Goal: Transaction & Acquisition: Register for event/course

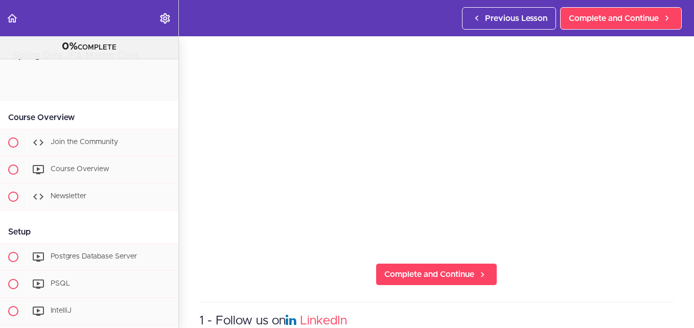
scroll to position [1203, 0]
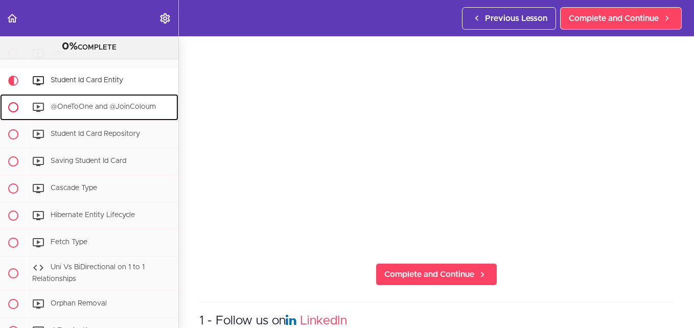
click at [104, 110] on span "@OneToOne and @JoinColoum" at bounding box center [103, 106] width 105 height 7
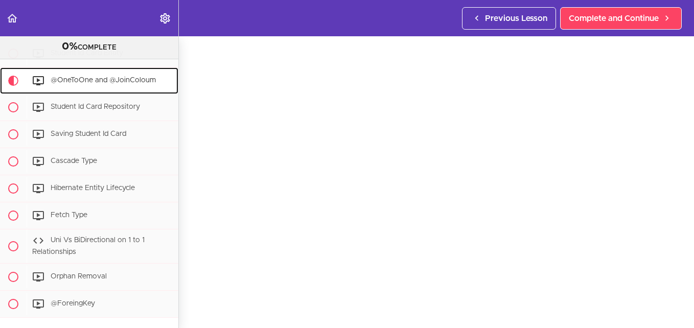
scroll to position [51, 0]
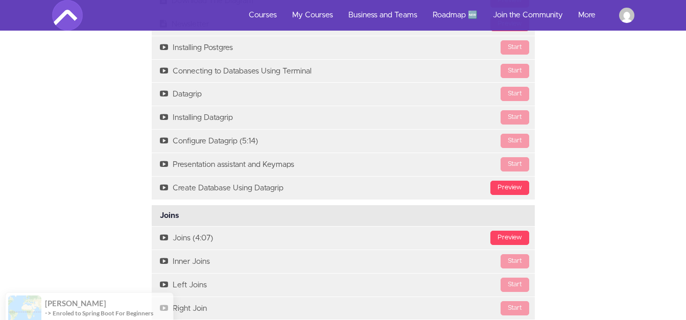
scroll to position [1993, 0]
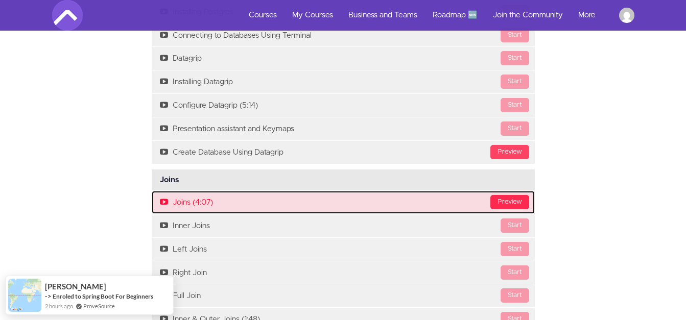
click at [510, 200] on div "Preview" at bounding box center [510, 202] width 39 height 14
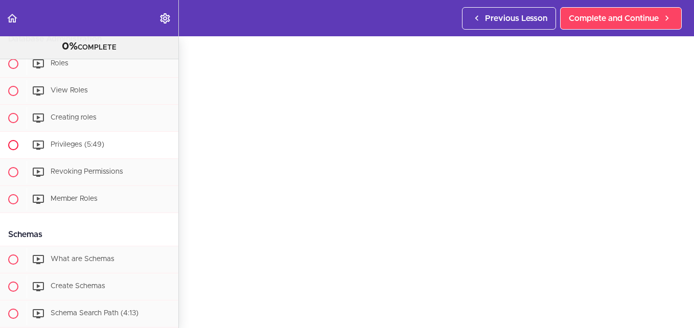
scroll to position [1050, 0]
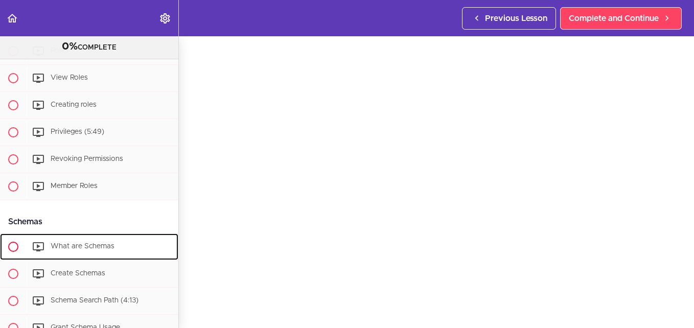
click at [66, 250] on span "What are Schemas" at bounding box center [83, 246] width 64 height 7
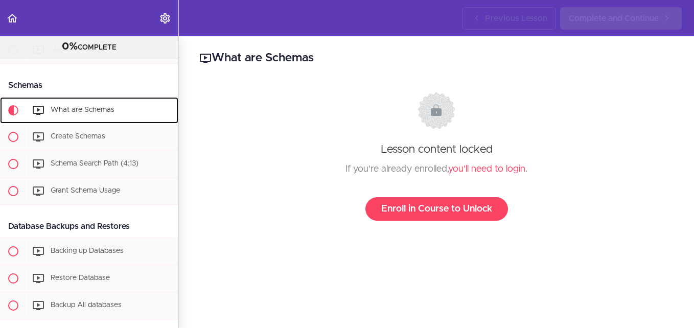
scroll to position [1223, 0]
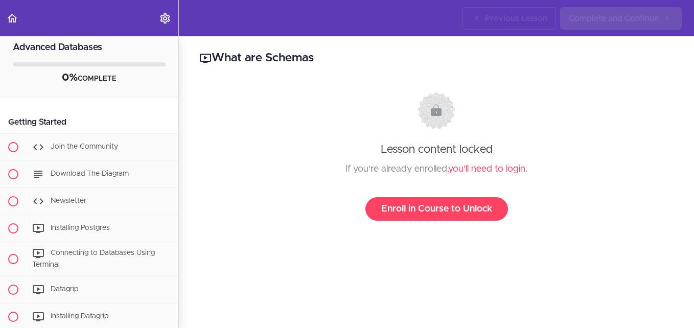
scroll to position [8, 0]
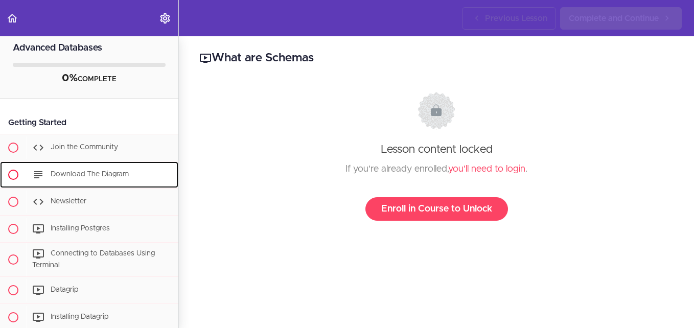
click at [88, 178] on span "Download The Diagram" at bounding box center [90, 174] width 78 height 7
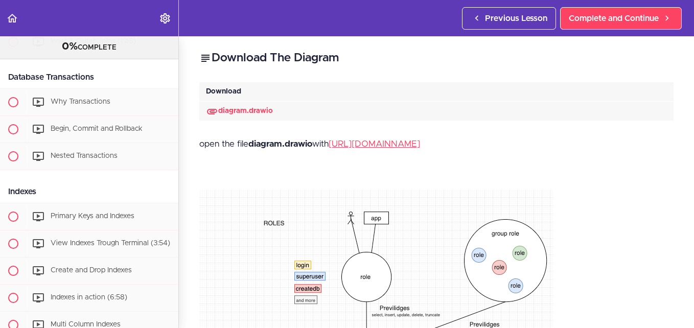
scroll to position [562, 0]
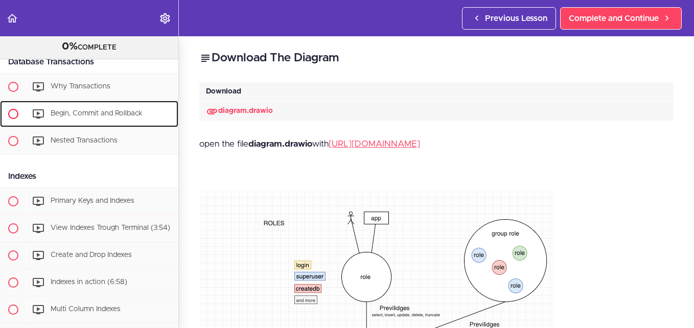
click at [79, 117] on span "Begin, Commit and Rollback" at bounding box center [97, 113] width 92 height 7
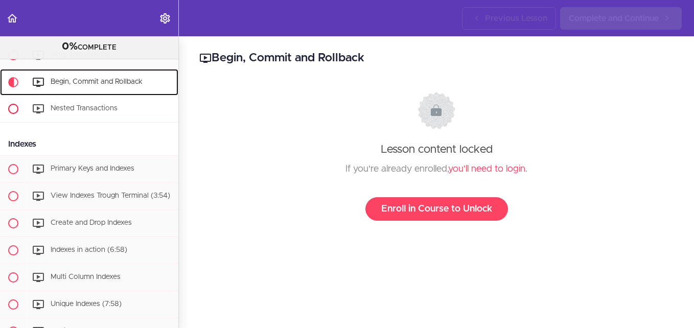
scroll to position [595, 0]
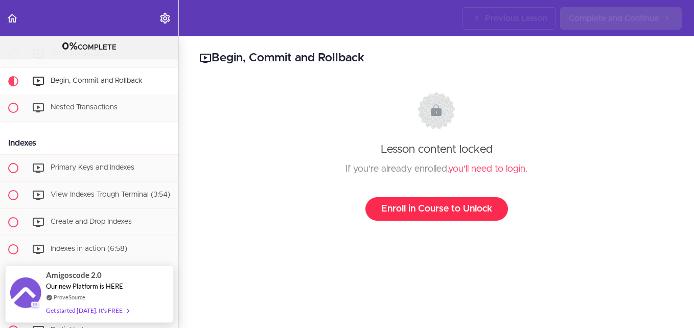
click at [435, 206] on link "Enroll in Course to Unlock" at bounding box center [436, 209] width 143 height 24
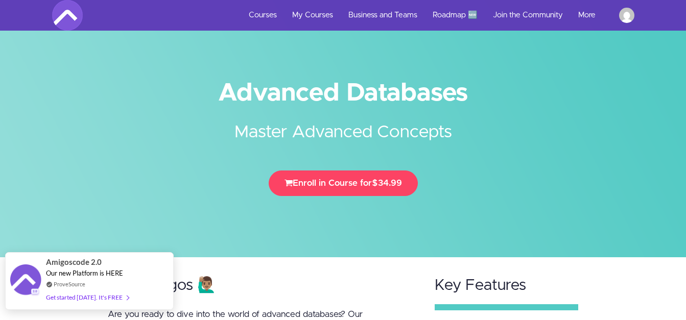
click at [111, 297] on div "Get started today. It's FREE" at bounding box center [87, 298] width 83 height 12
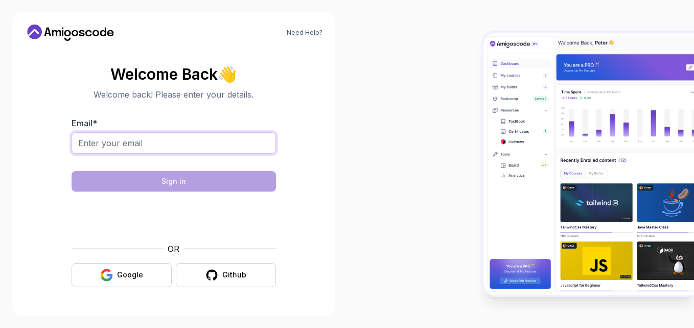
click at [136, 147] on input "Email *" at bounding box center [174, 142] width 204 height 21
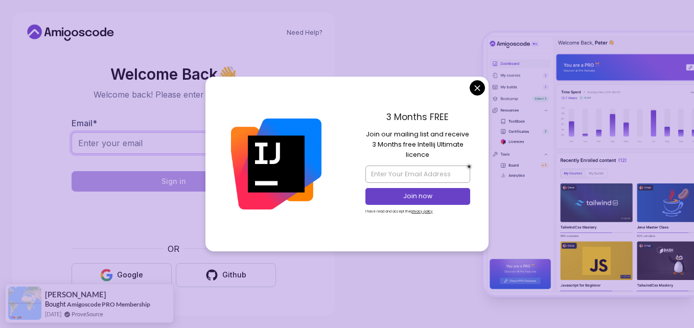
type input "bittukp2000@gmail.com"
click at [480, 83] on body "Need Help? Welcome Back 👋 Welcome back! Please enter your details. Email * bitt…" at bounding box center [347, 164] width 694 height 328
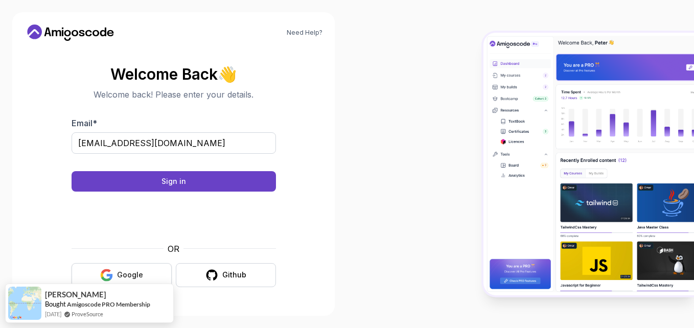
click at [135, 274] on div "Google" at bounding box center [130, 275] width 26 height 10
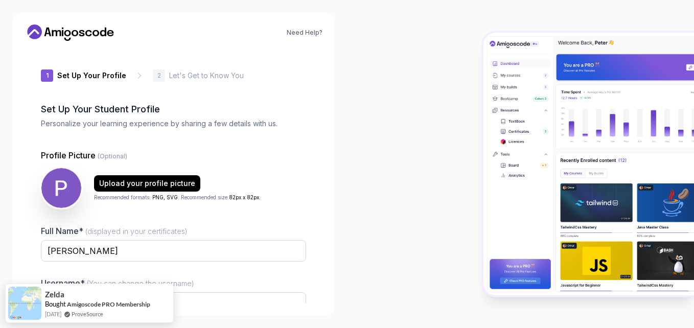
click at [311, 264] on div "1 Set Up Your Profile 1 Set Up Your Profile 2 Let's Get to Know You Set Up Your…" at bounding box center [174, 176] width 298 height 254
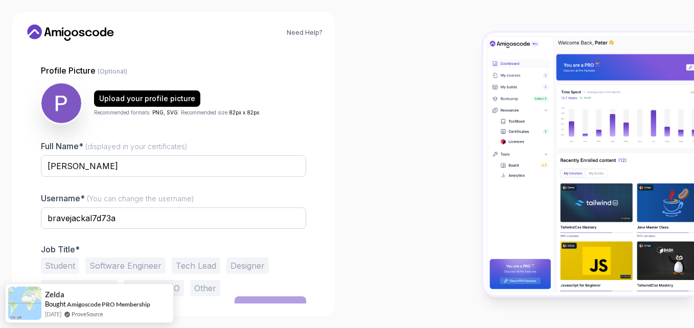
scroll to position [98, 0]
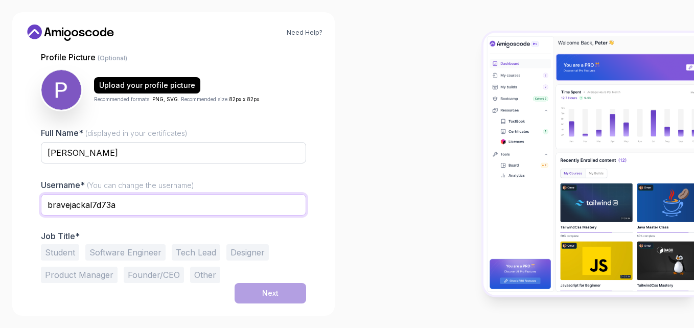
drag, startPoint x: 154, startPoint y: 215, endPoint x: 0, endPoint y: 207, distance: 154.0
click at [0, 207] on div "Need Help? 1 Set Up Your Profile 1 Set Up Your Profile 2 Let's Get to Know You …" at bounding box center [173, 164] width 347 height 328
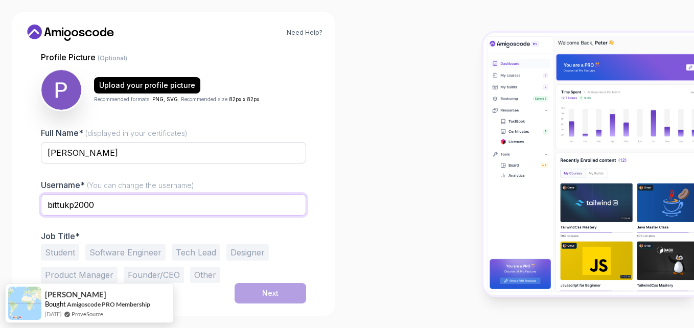
type input "bittukp2000"
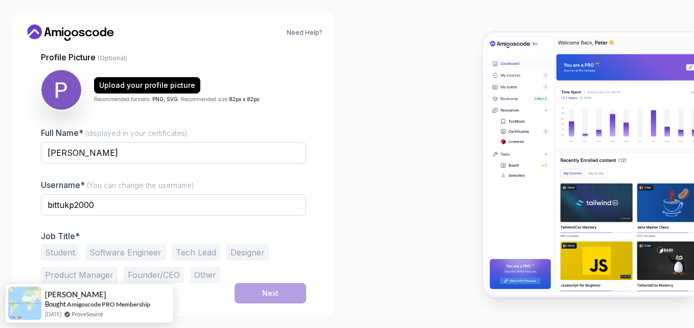
click at [191, 253] on button "Tech Lead" at bounding box center [196, 252] width 49 height 16
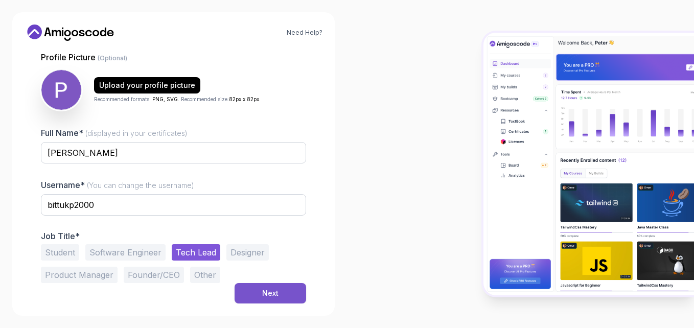
click at [269, 294] on div "Next" at bounding box center [270, 293] width 16 height 10
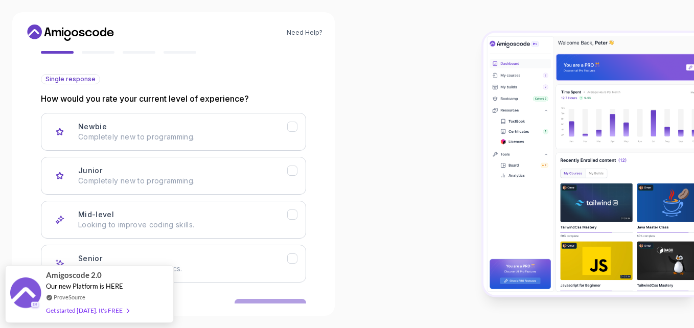
scroll to position [130, 0]
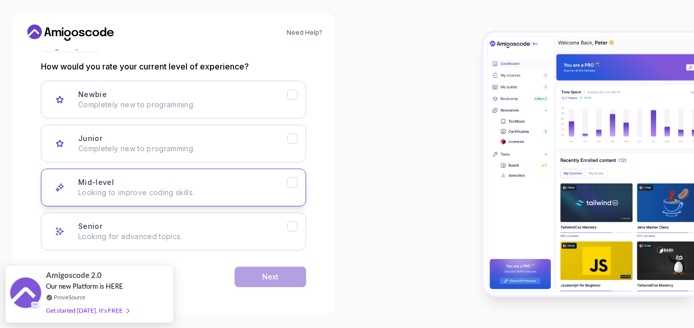
click at [291, 183] on icon "Mid-level" at bounding box center [292, 182] width 6 height 4
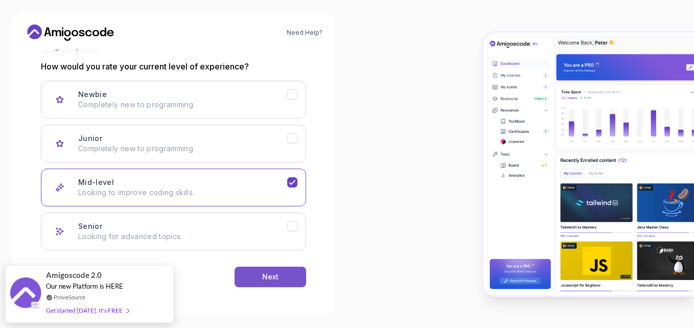
click at [269, 284] on button "Next" at bounding box center [271, 277] width 72 height 20
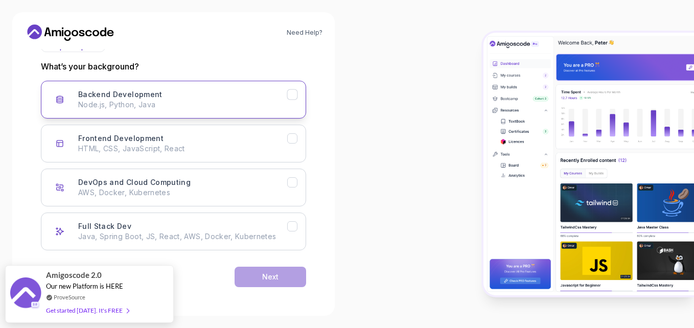
click at [295, 96] on icon "Backend Development" at bounding box center [293, 95] width 10 height 10
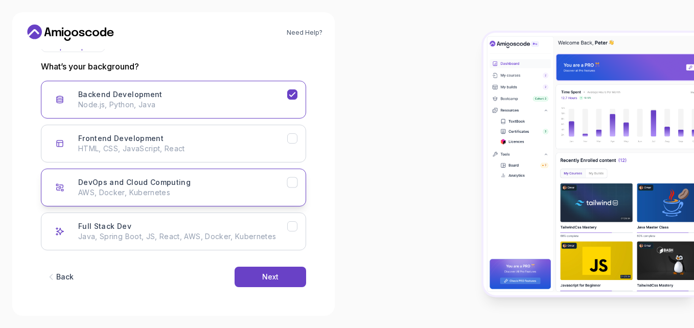
click at [294, 182] on icon "DevOps and Cloud Computing" at bounding box center [293, 183] width 10 height 10
click at [272, 280] on div "Next" at bounding box center [270, 277] width 16 height 10
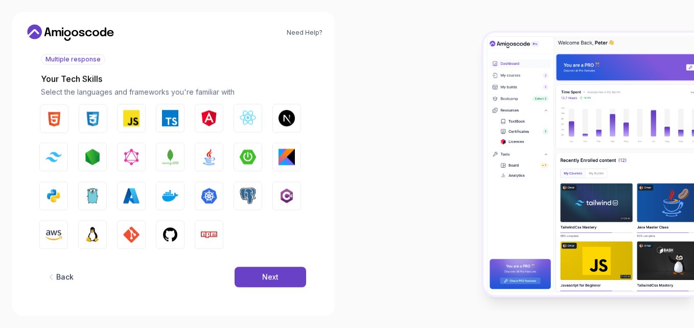
scroll to position [118, 0]
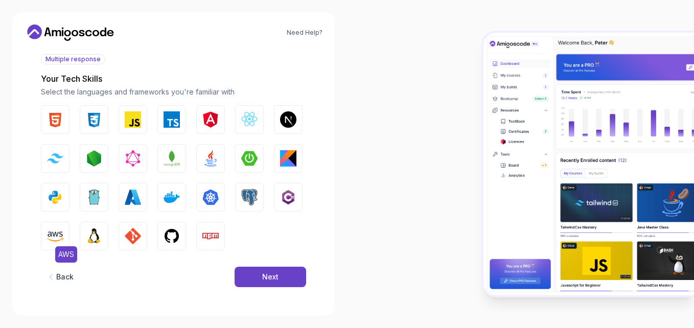
click at [47, 234] on img "button" at bounding box center [55, 236] width 16 height 16
click at [135, 121] on img "button" at bounding box center [133, 119] width 16 height 16
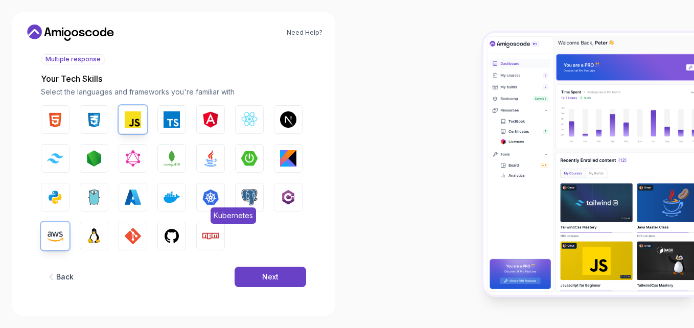
click at [210, 196] on img "button" at bounding box center [210, 197] width 16 height 16
click at [172, 194] on img "button" at bounding box center [172, 197] width 16 height 16
click at [127, 195] on img "button" at bounding box center [133, 197] width 16 height 16
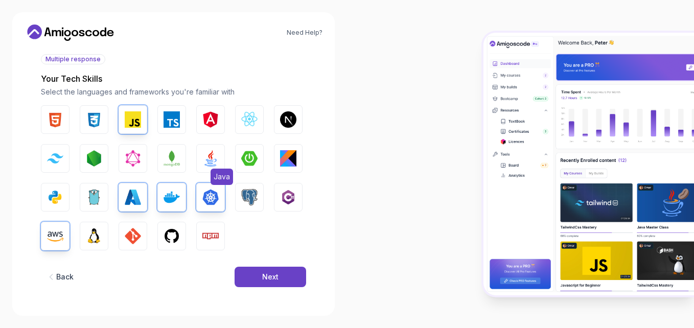
click at [212, 162] on img "button" at bounding box center [210, 158] width 16 height 16
click at [242, 162] on img "button" at bounding box center [249, 158] width 16 height 16
click at [267, 279] on div "Next" at bounding box center [270, 277] width 16 height 10
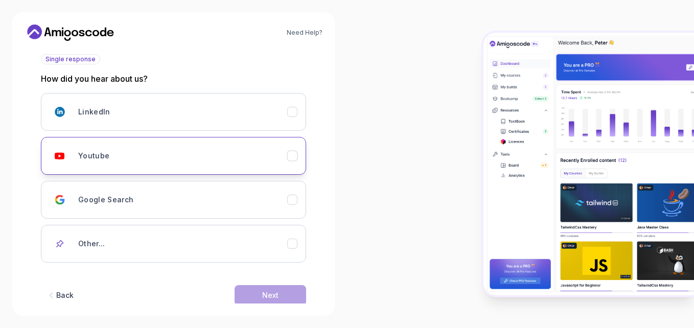
click at [290, 156] on icon "Youtube" at bounding box center [293, 156] width 10 height 10
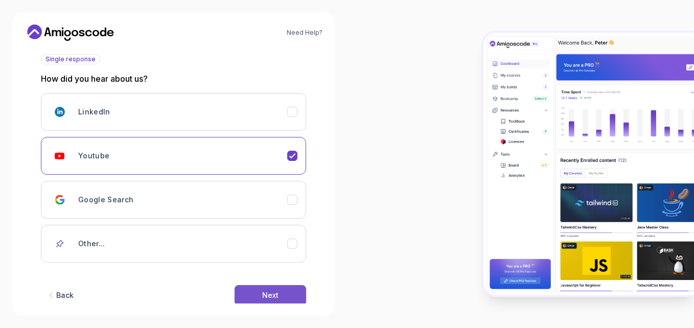
click at [270, 297] on div "Next" at bounding box center [270, 295] width 16 height 10
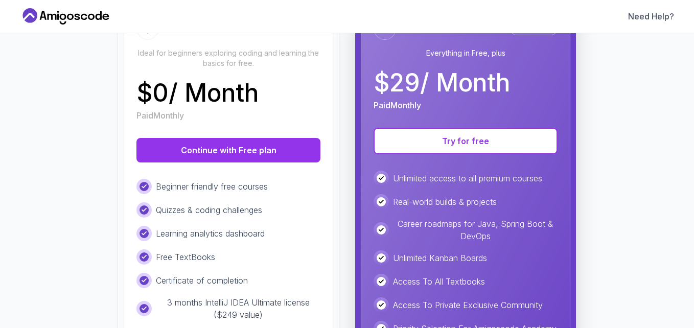
scroll to position [0, 0]
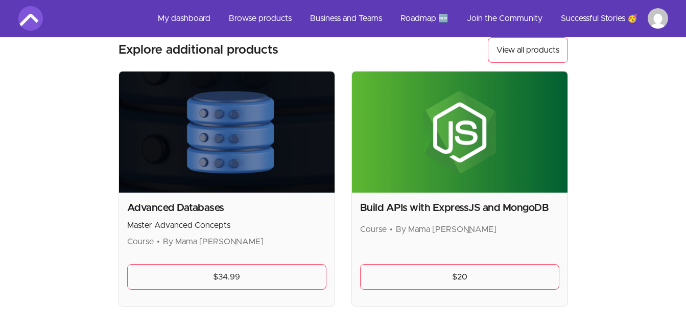
scroll to position [869, 0]
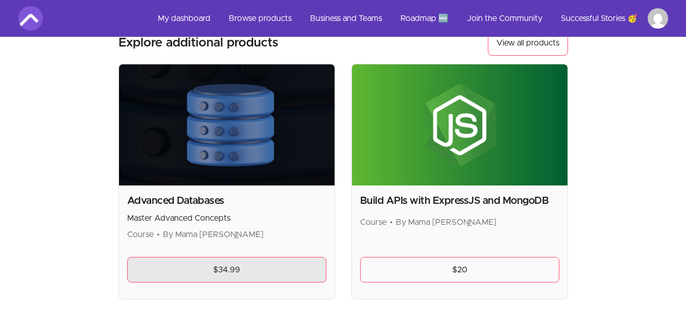
click at [238, 268] on link "$34.99" at bounding box center [226, 270] width 199 height 26
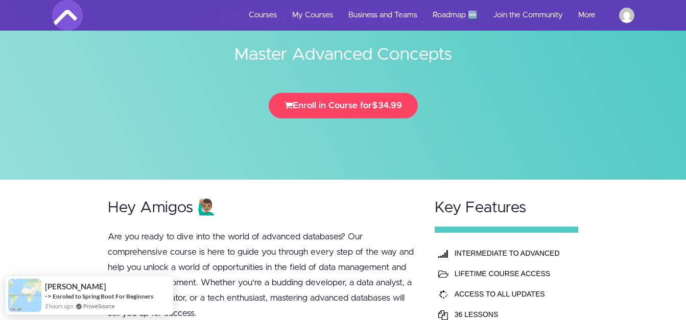
scroll to position [51, 0]
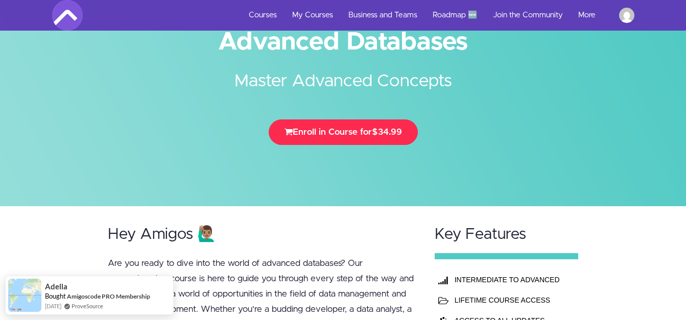
click at [352, 131] on button "Enroll in Course for $34.99" at bounding box center [343, 133] width 149 height 26
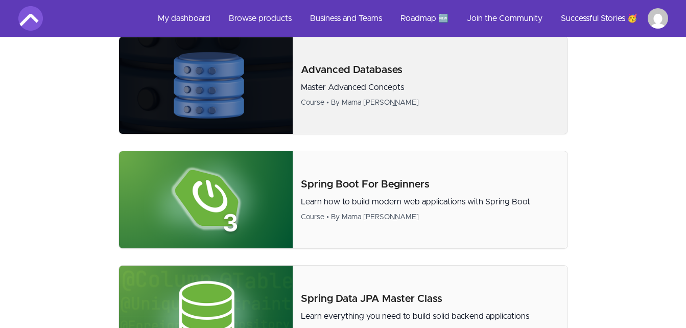
scroll to position [358, 0]
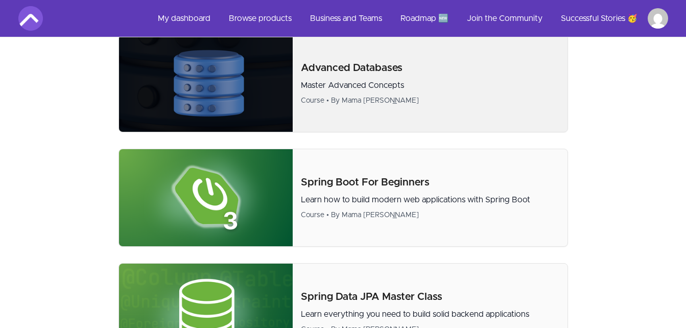
click at [376, 64] on p "Advanced Databases" at bounding box center [430, 68] width 258 height 14
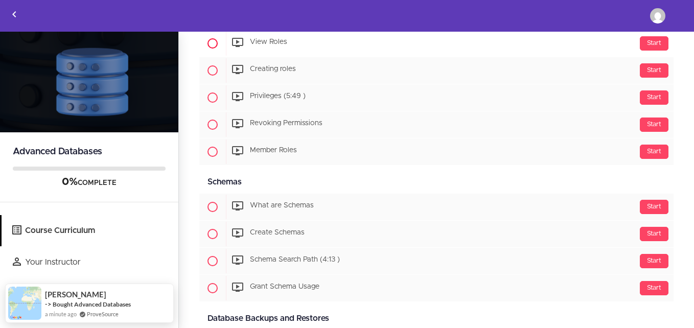
scroll to position [1076, 0]
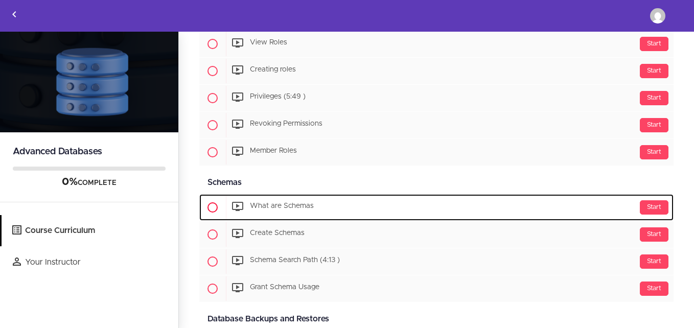
click at [301, 201] on div "Start What are Schemas" at bounding box center [450, 207] width 448 height 25
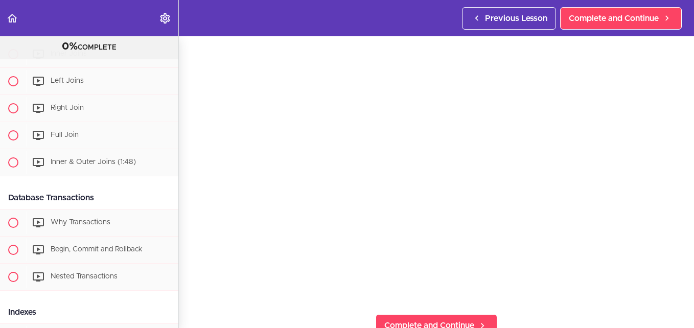
scroll to position [511, 0]
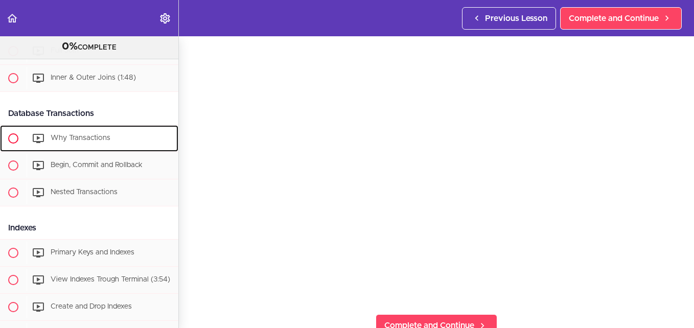
click at [82, 142] on span "Why Transactions" at bounding box center [81, 137] width 60 height 7
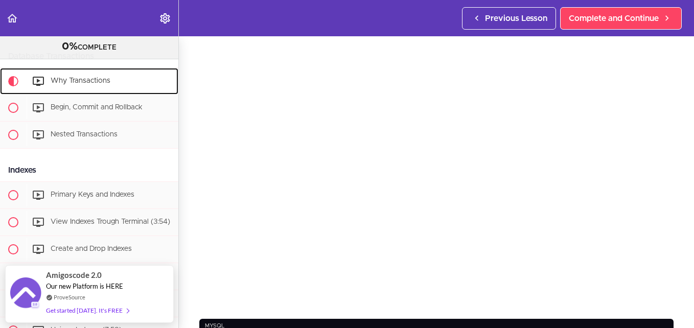
scroll to position [102, 0]
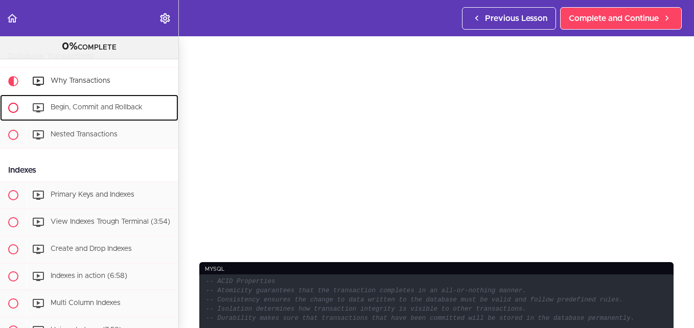
click at [91, 111] on span "Begin, Commit and Rollback" at bounding box center [97, 107] width 92 height 7
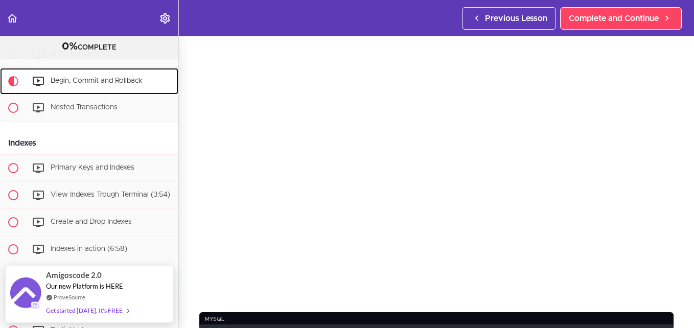
scroll to position [51, 0]
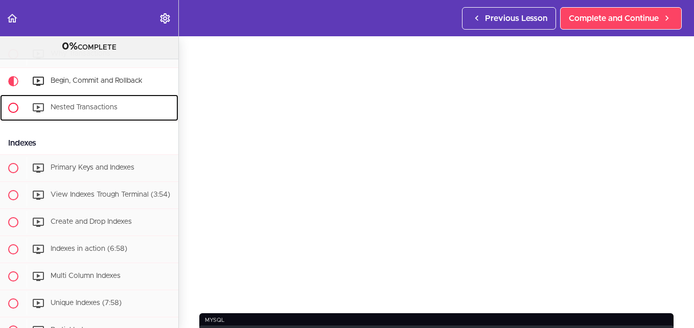
click at [85, 111] on span "Nested Transactions" at bounding box center [84, 107] width 67 height 7
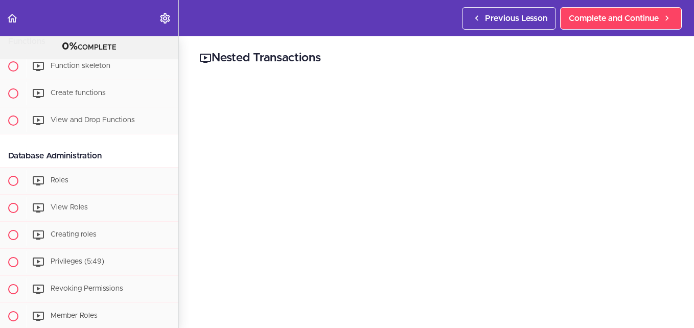
scroll to position [715, 0]
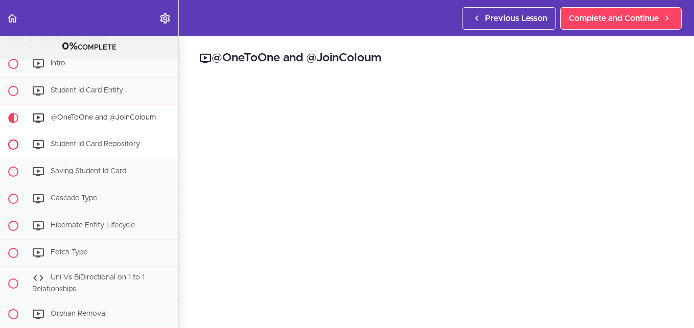
scroll to position [1128, 0]
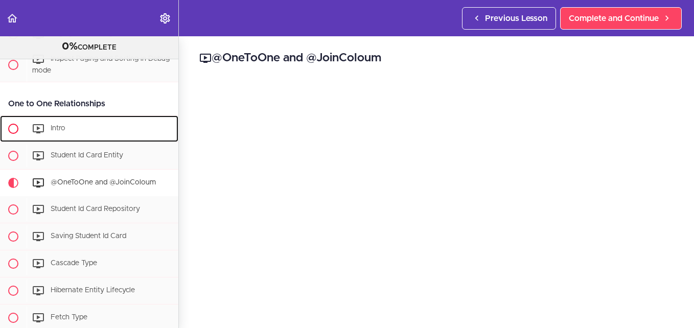
click at [59, 132] on span "Intro" at bounding box center [58, 128] width 15 height 7
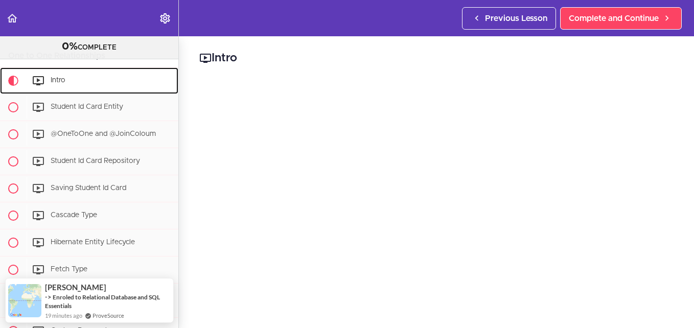
scroll to position [51, 0]
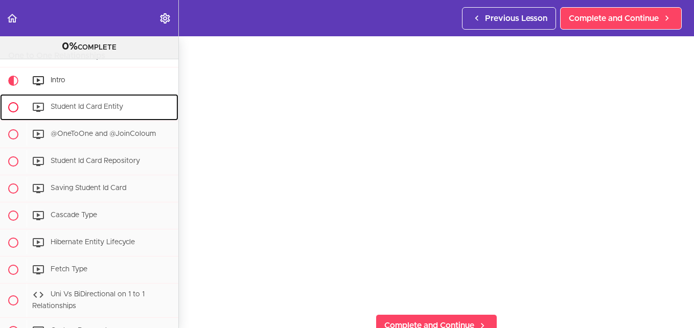
click at [72, 110] on span "Student Id Card Entity" at bounding box center [87, 106] width 73 height 7
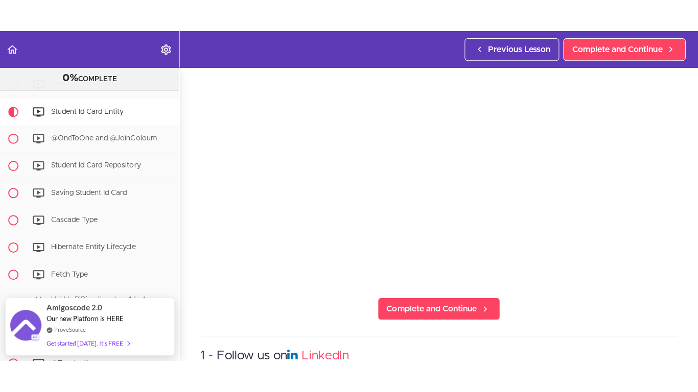
scroll to position [102, 0]
